Goal: Feedback & Contribution: Contribute content

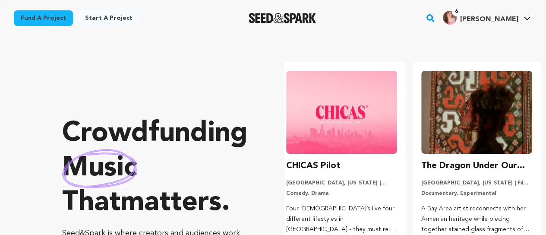
click at [529, 19] on icon at bounding box center [527, 18] width 7 height 4
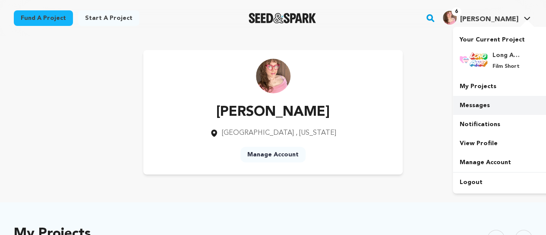
click at [500, 104] on link "Messages" at bounding box center [501, 105] width 97 height 19
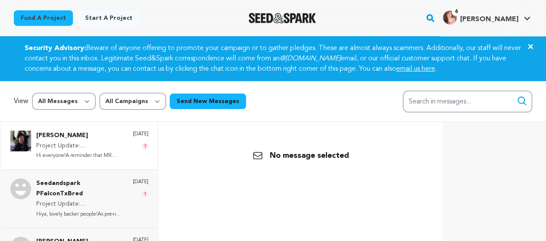
click at [108, 151] on p "Project Update: [PERSON_NAME] Screening @ Silicon Beach Film Festival on [DATE]!" at bounding box center [80, 146] width 88 height 10
click at [104, 198] on p "Seedandspark PFalconTxBred" at bounding box center [80, 189] width 88 height 21
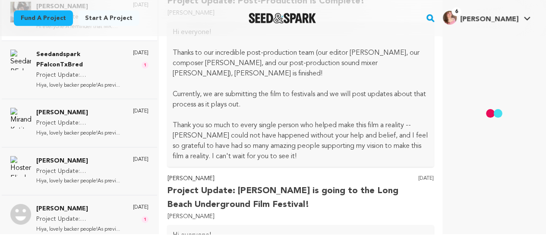
scroll to position [4123, 0]
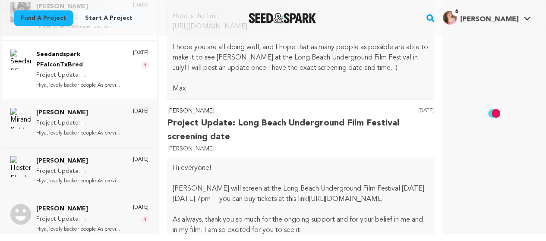
click at [107, 71] on p "Project Update: [GEOGRAPHIC_DATA], [GEOGRAPHIC_DATA] screening on [DATE] 1 pm t…" at bounding box center [80, 75] width 88 height 10
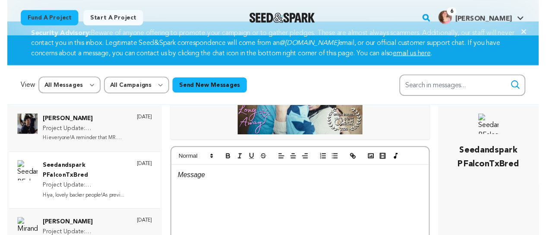
scroll to position [0, 0]
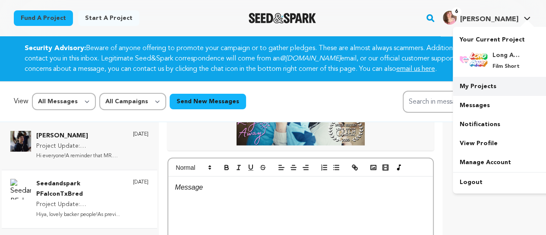
click at [495, 86] on link "My Projects" at bounding box center [501, 86] width 97 height 19
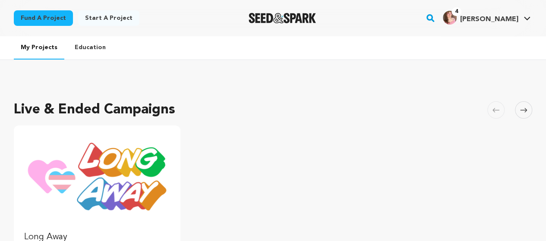
click at [160, 148] on img "Fund Long Away" at bounding box center [97, 177] width 146 height 82
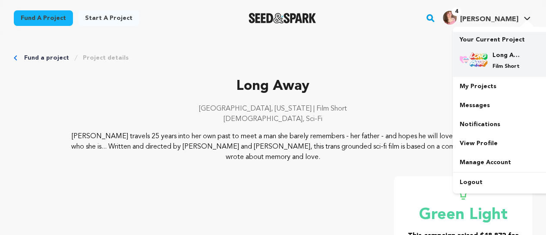
click at [507, 58] on h4 "Long Away" at bounding box center [508, 55] width 31 height 9
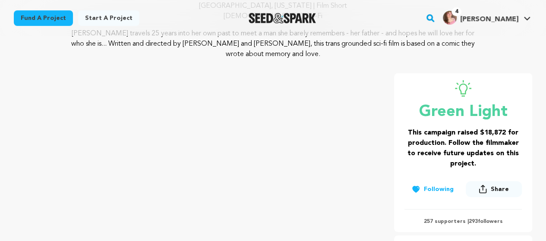
scroll to position [142, 0]
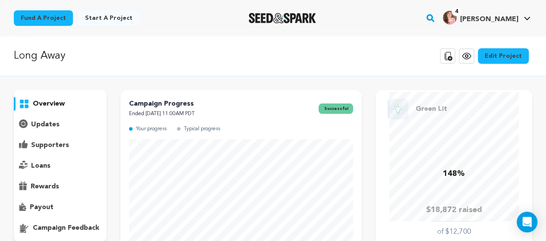
click at [42, 124] on p "updates" at bounding box center [45, 125] width 29 height 10
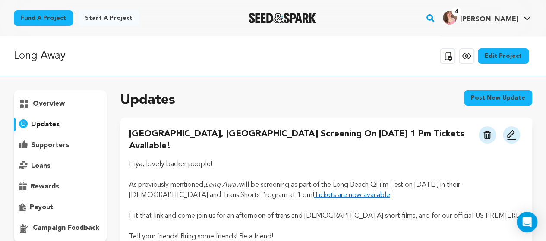
click at [490, 100] on button "Post new update" at bounding box center [498, 98] width 68 height 16
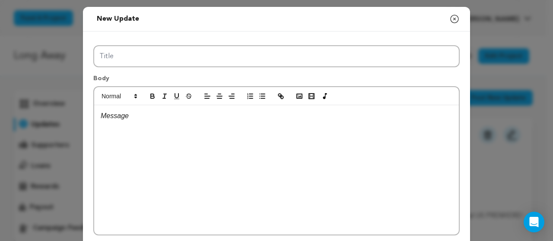
click at [276, 150] on div at bounding box center [276, 170] width 364 height 130
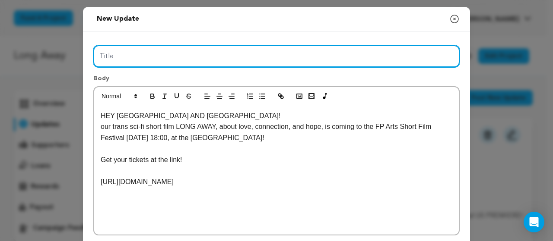
click at [173, 46] on input "Title" at bounding box center [276, 56] width 366 height 22
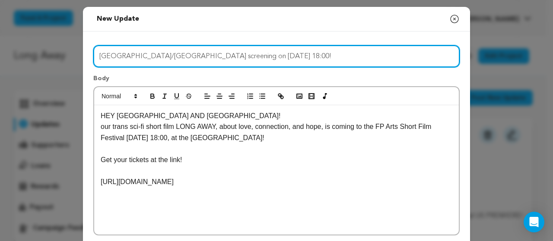
type input "Scotland/UK screening on Sept. 6 at 18:00!"
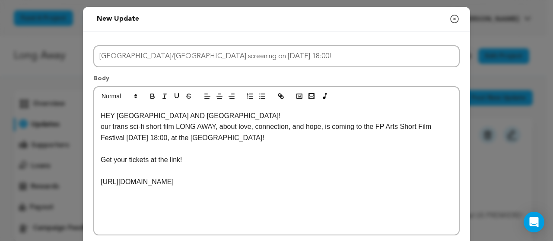
click at [199, 117] on p "HEY SCOTLAND AND UK!" at bounding box center [277, 116] width 352 height 11
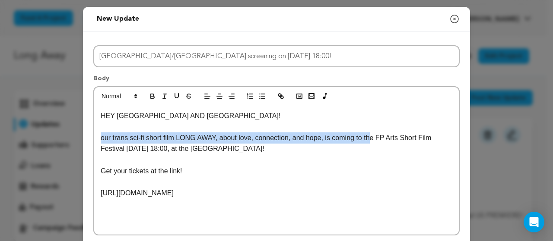
drag, startPoint x: 368, startPoint y: 139, endPoint x: 83, endPoint y: 142, distance: 284.2
click at [86, 142] on div "Title Scotland/UK screening on Sept. 6 at 18:00! Body HEY SCOTLAND AND UK! our …" at bounding box center [276, 139] width 387 height 215
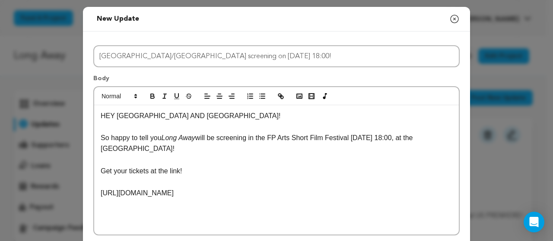
click at [354, 196] on p "https://www.eventbrite.co.uk/o/fulfilment-pictures-66242885863" at bounding box center [277, 193] width 352 height 11
click at [295, 95] on icon "button" at bounding box center [299, 96] width 8 height 8
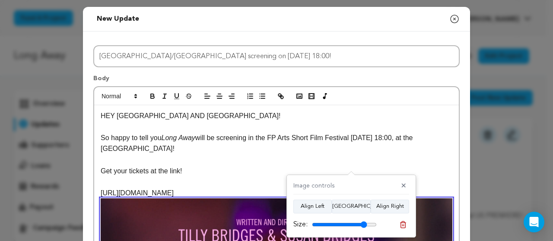
scroll to position [199, 0]
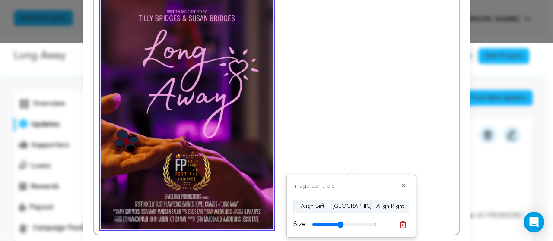
drag, startPoint x: 372, startPoint y: 224, endPoint x: 340, endPoint y: 228, distance: 32.1
type input "49"
click at [340, 228] on input "range" at bounding box center [344, 225] width 65 height 7
click at [342, 206] on button "Align Center" at bounding box center [351, 207] width 39 height 14
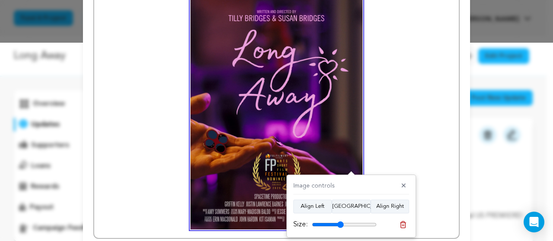
click at [372, 135] on p "https://www.eventbrite.co.uk/o/fulfilment-pictures-66242885863" at bounding box center [277, 109] width 352 height 241
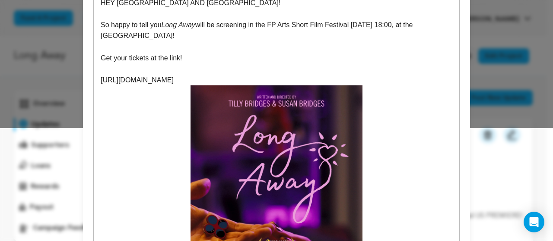
scroll to position [115, 0]
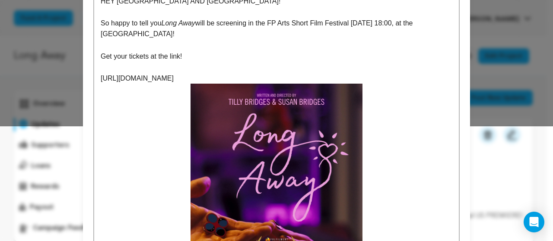
click at [322, 76] on p "https://www.eventbrite.co.uk/o/fulfilment-pictures-66242885863" at bounding box center [277, 193] width 352 height 241
click at [325, 77] on p "https://www.eventbrite.co.uk/o/fulfilment-pictures-66242885863" at bounding box center [277, 78] width 352 height 11
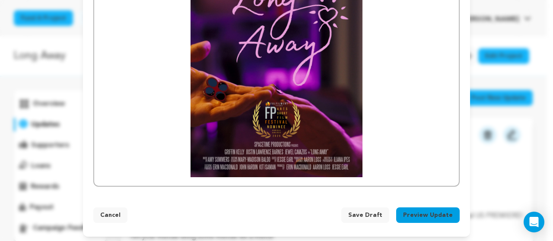
scroll to position [286, 0]
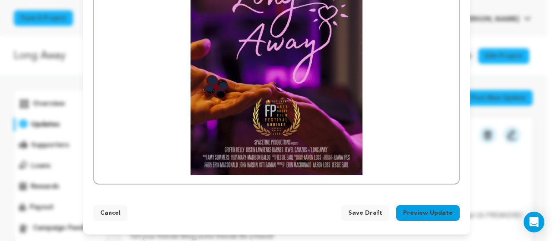
click at [430, 212] on button "Preview Update" at bounding box center [427, 214] width 63 height 16
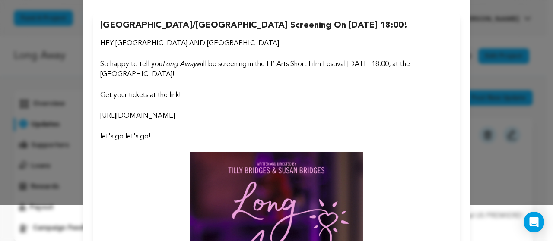
scroll to position [34, 0]
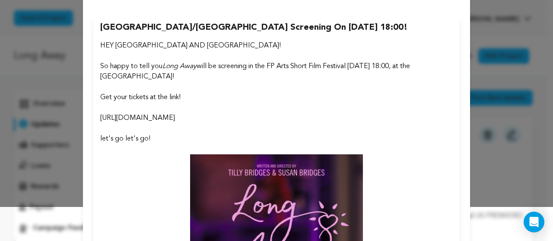
drag, startPoint x: 305, startPoint y: 120, endPoint x: 294, endPoint y: 120, distance: 11.2
click at [304, 120] on p "https://www.eventbrite.co.uk/o/fulfilment-pictures-66242885863" at bounding box center [276, 118] width 352 height 10
click at [287, 116] on p "https://www.eventbrite.co.uk/o/fulfilment-pictures-66242885863" at bounding box center [276, 118] width 352 height 10
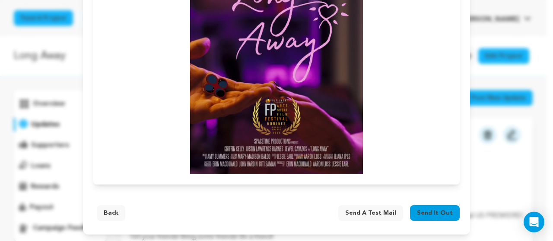
click at [110, 215] on button "Back" at bounding box center [111, 214] width 29 height 16
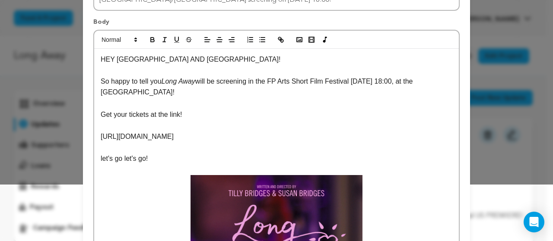
scroll to position [53, 0]
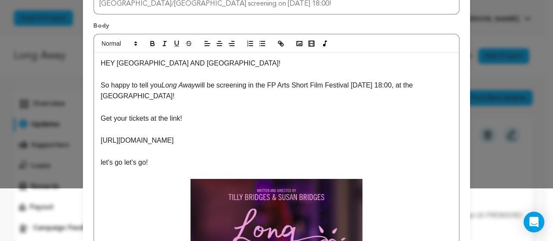
drag, startPoint x: 281, startPoint y: 134, endPoint x: 82, endPoint y: 141, distance: 199.6
click at [83, 140] on div "Title Scotland/UK screening on Sept. 6 at 18:00! Body HEY SCOTLAND AND UK! So h…" at bounding box center [276, 204] width 387 height 450
copy p "https://www.eventbrite.co.uk/o/fulfilment-pictures-66242885863"
click at [279, 44] on icon "button" at bounding box center [281, 44] width 8 height 8
click at [326, 80] on p "So happy to tell you Long Away will be screening in the FP Arts Short Film Fest…" at bounding box center [277, 91] width 352 height 22
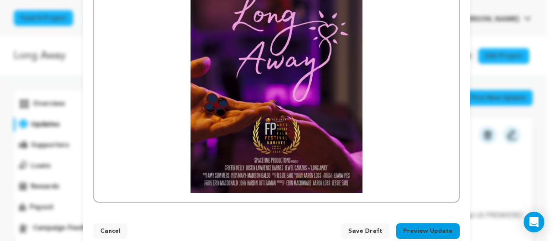
scroll to position [286, 0]
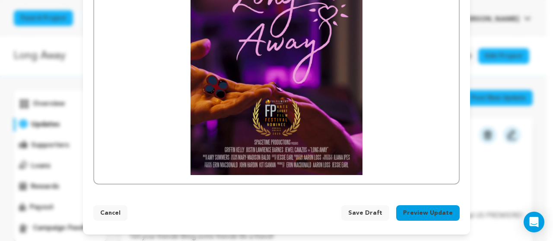
click at [418, 214] on button "Preview Update" at bounding box center [427, 214] width 63 height 16
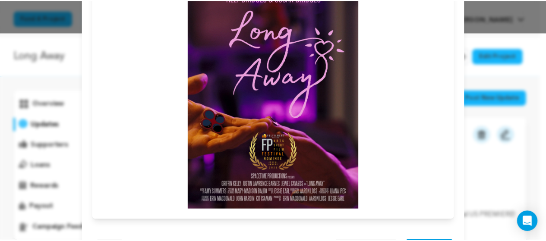
scroll to position [244, 0]
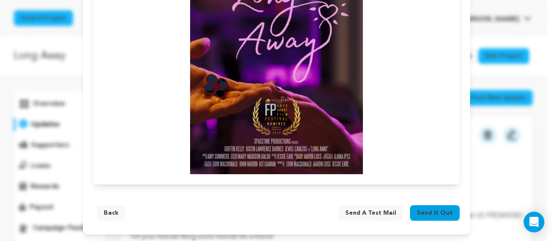
click at [437, 215] on span "Send it out" at bounding box center [435, 213] width 36 height 9
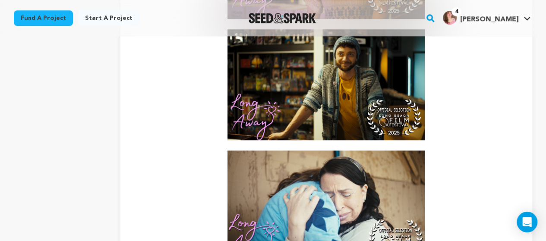
scroll to position [518, 0]
